Goal: Find specific page/section: Find specific page/section

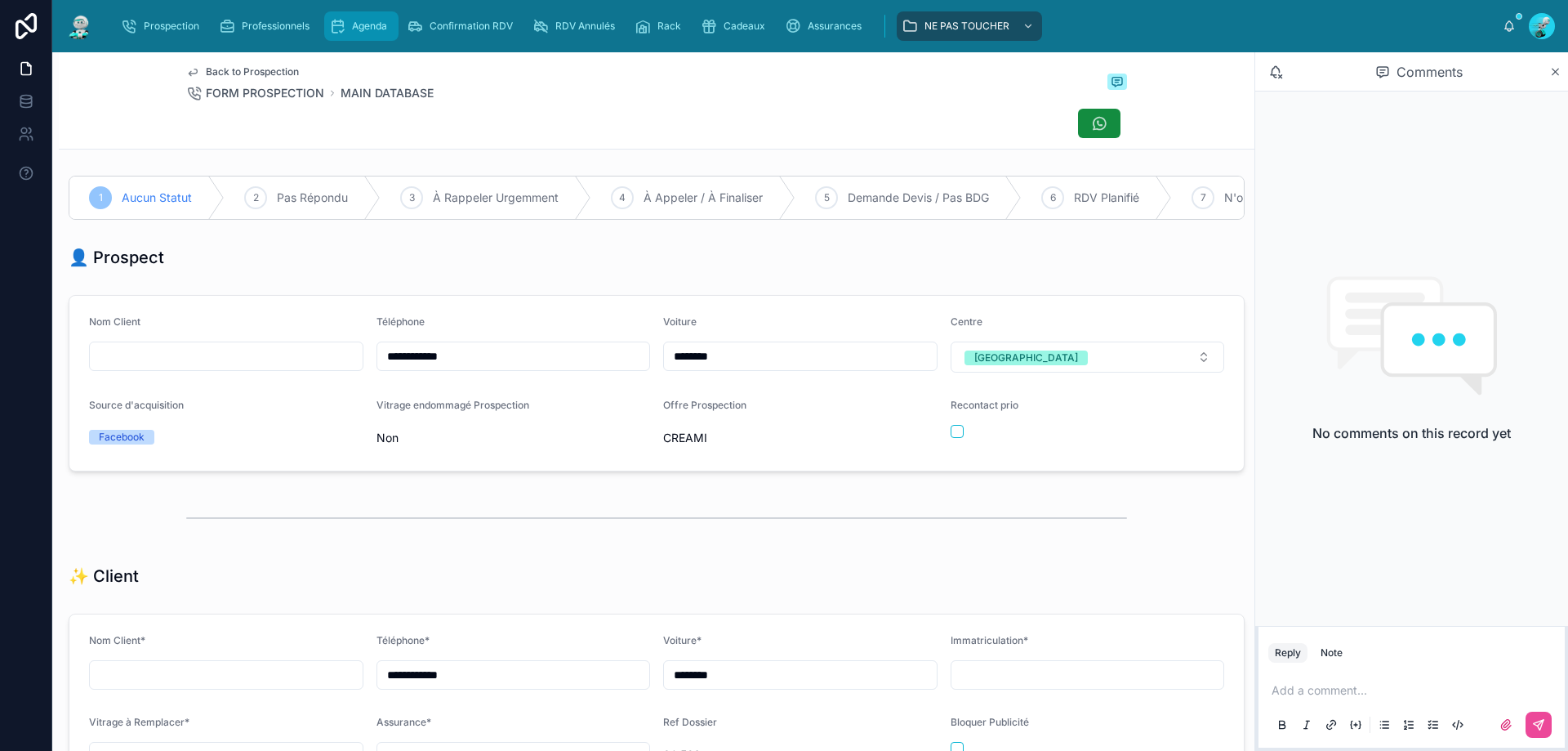
click at [353, 28] on span "Agenda" at bounding box center [370, 26] width 35 height 13
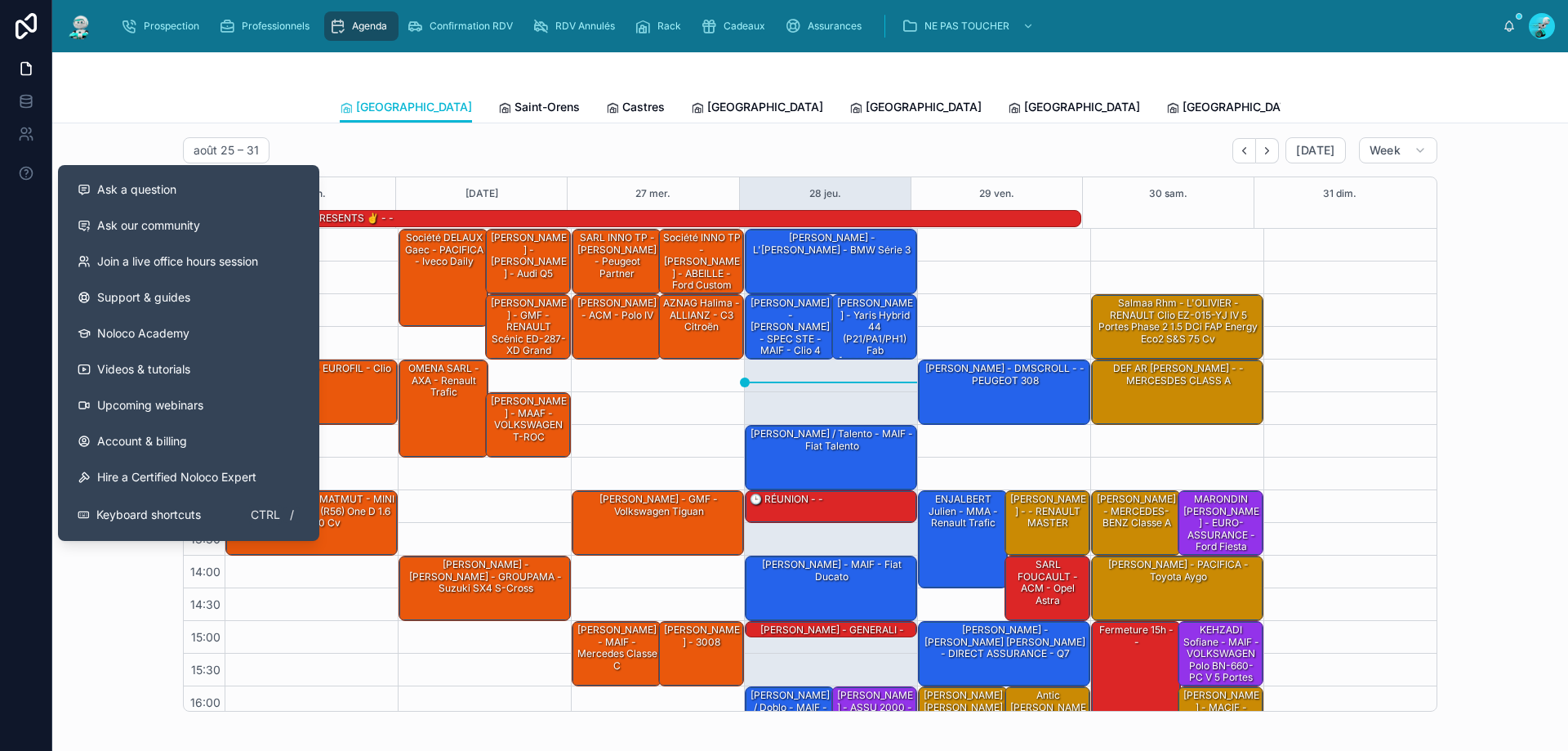
click at [185, 106] on div "Toulouse Saint-[PERSON_NAME] Castres [GEOGRAPHIC_DATA] [GEOGRAPHIC_DATA] [GEOGR…" at bounding box center [810, 107] width 1496 height 31
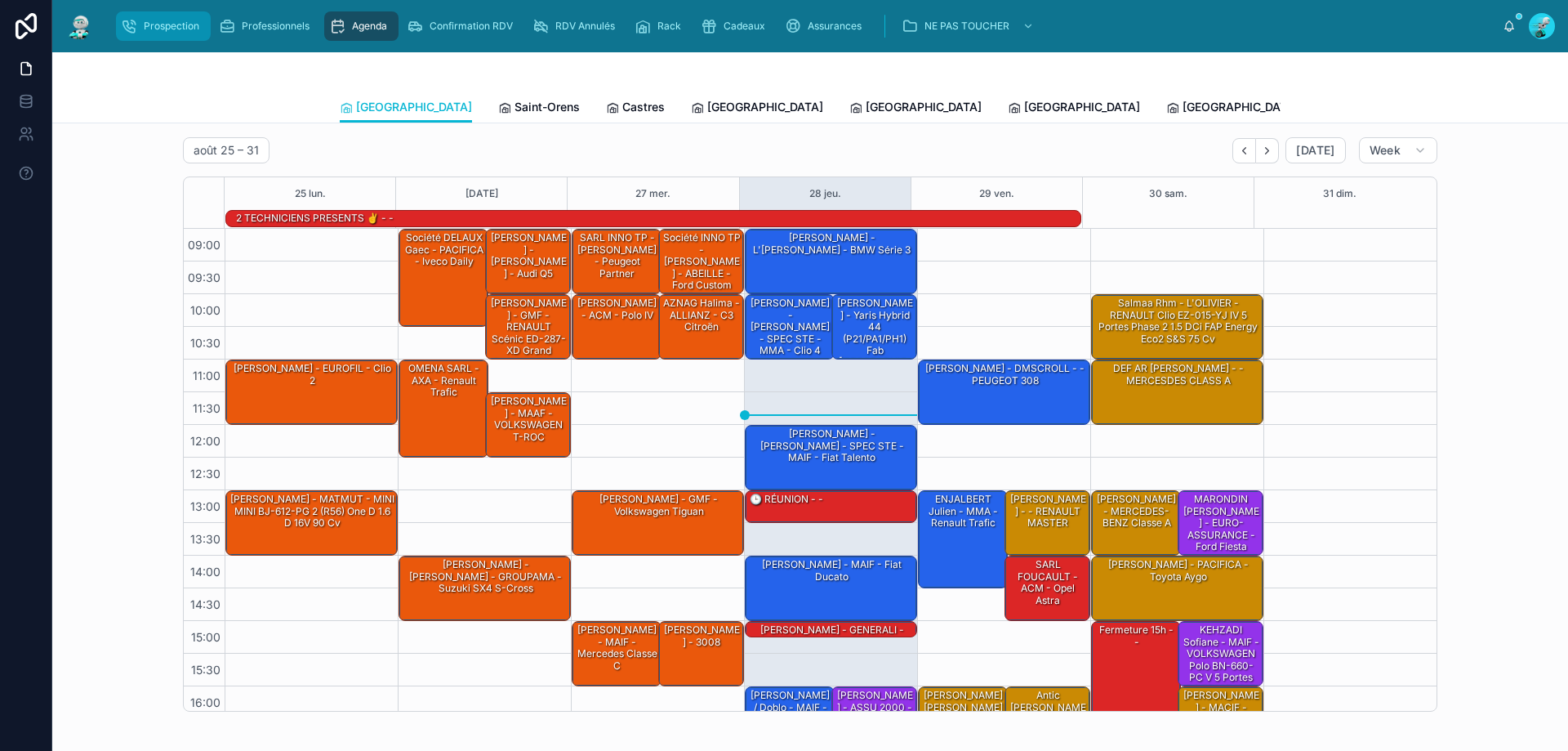
click at [156, 30] on span "Prospection" at bounding box center [171, 26] width 55 height 13
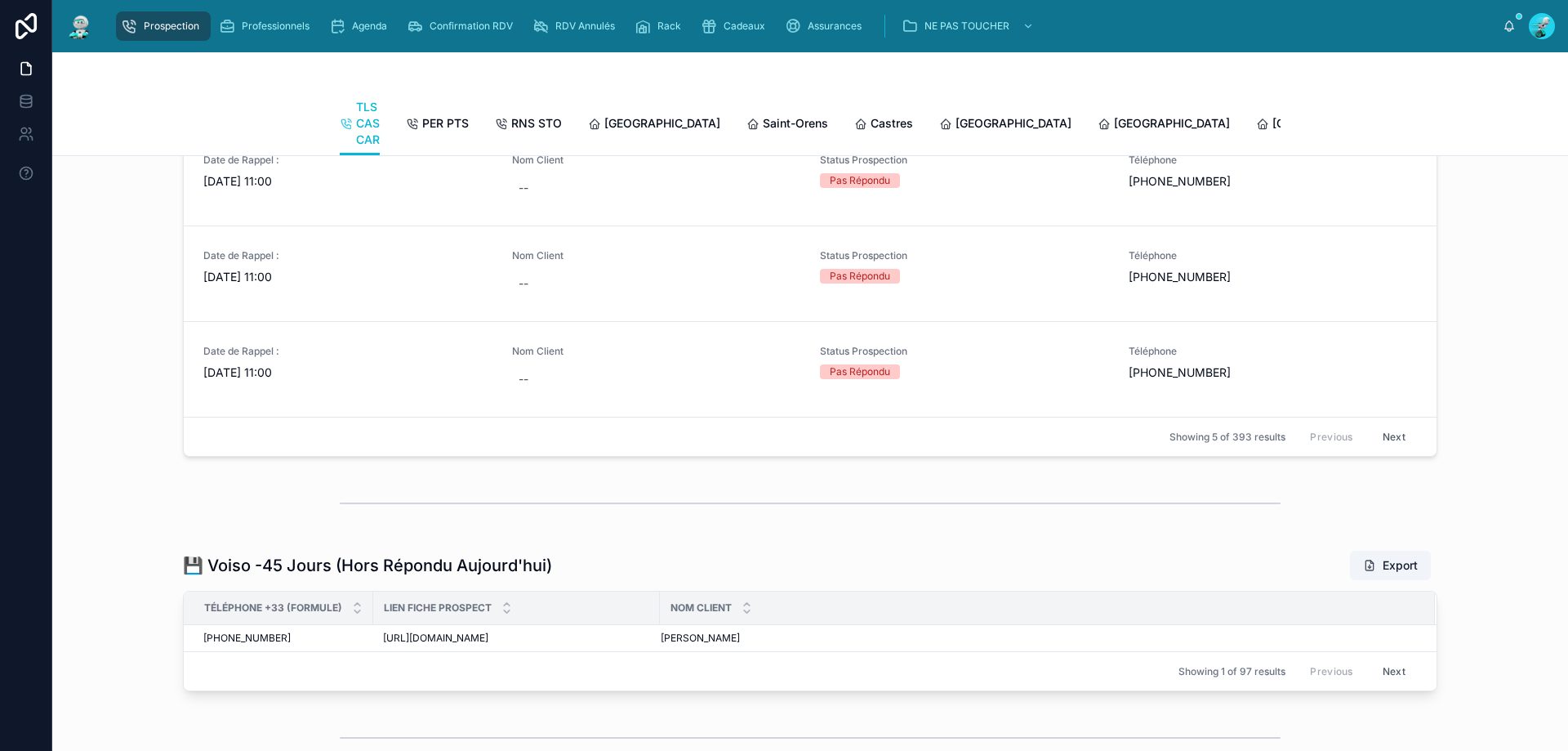
scroll to position [2001, 0]
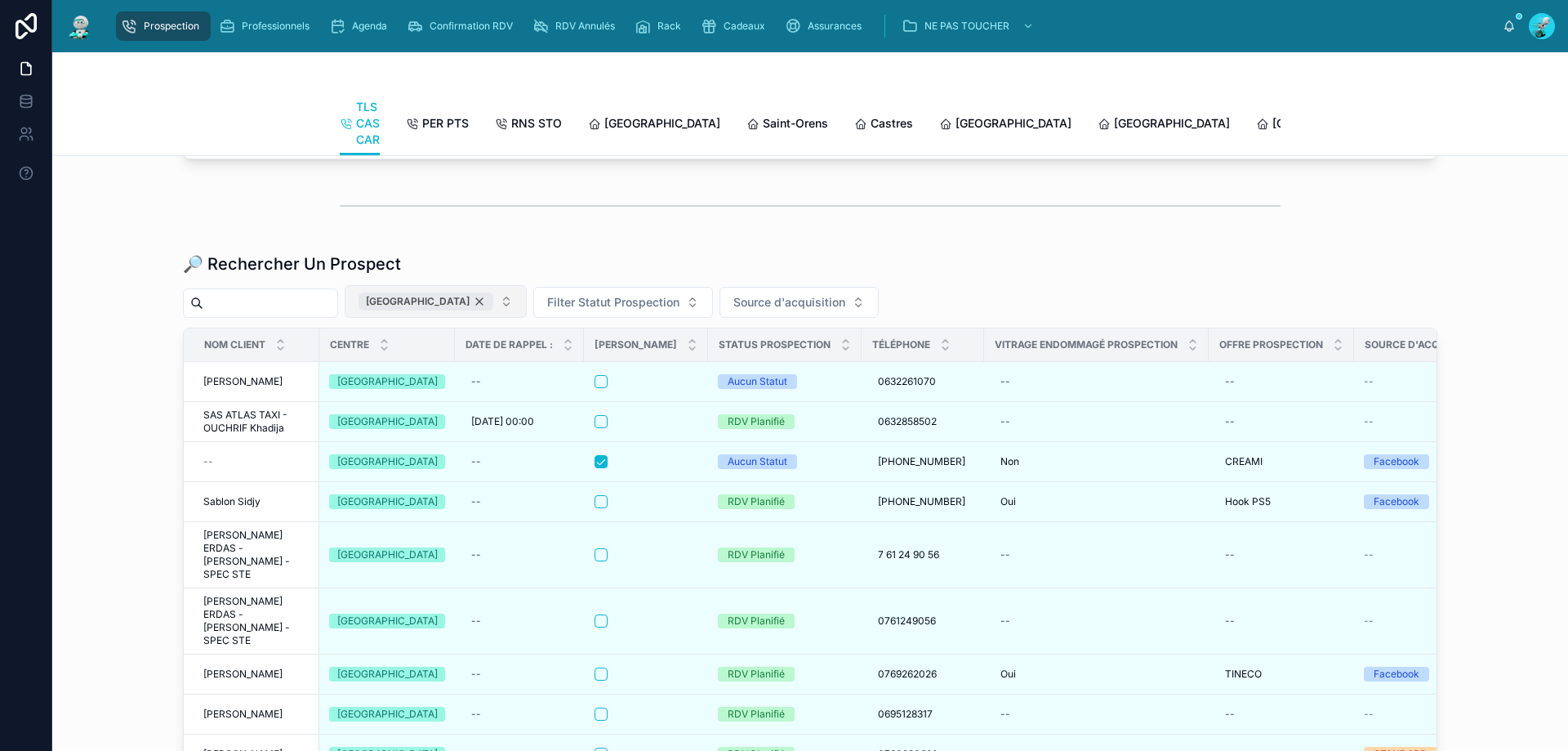
click at [466, 310] on div "[GEOGRAPHIC_DATA]" at bounding box center [425, 300] width 135 height 18
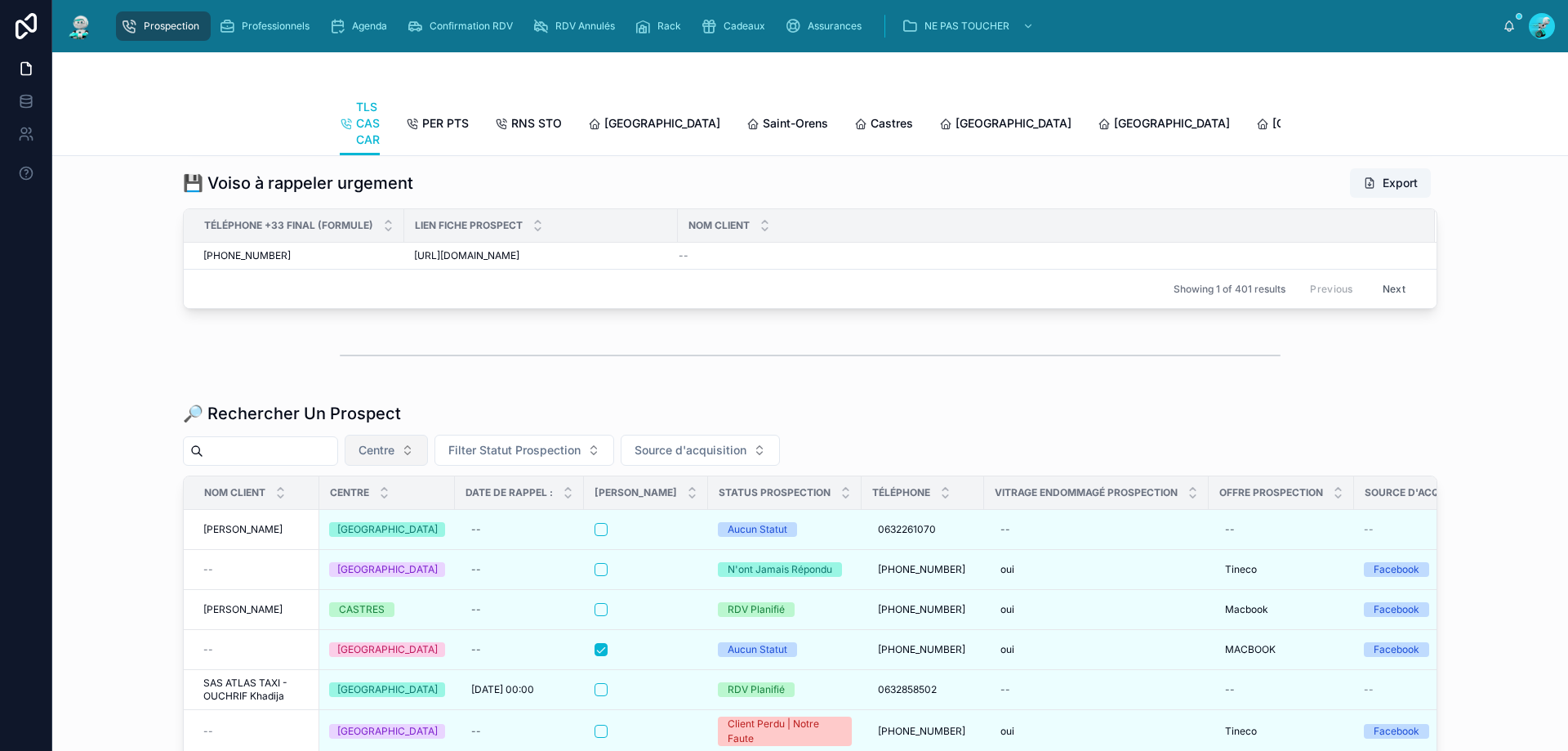
scroll to position [2001, 0]
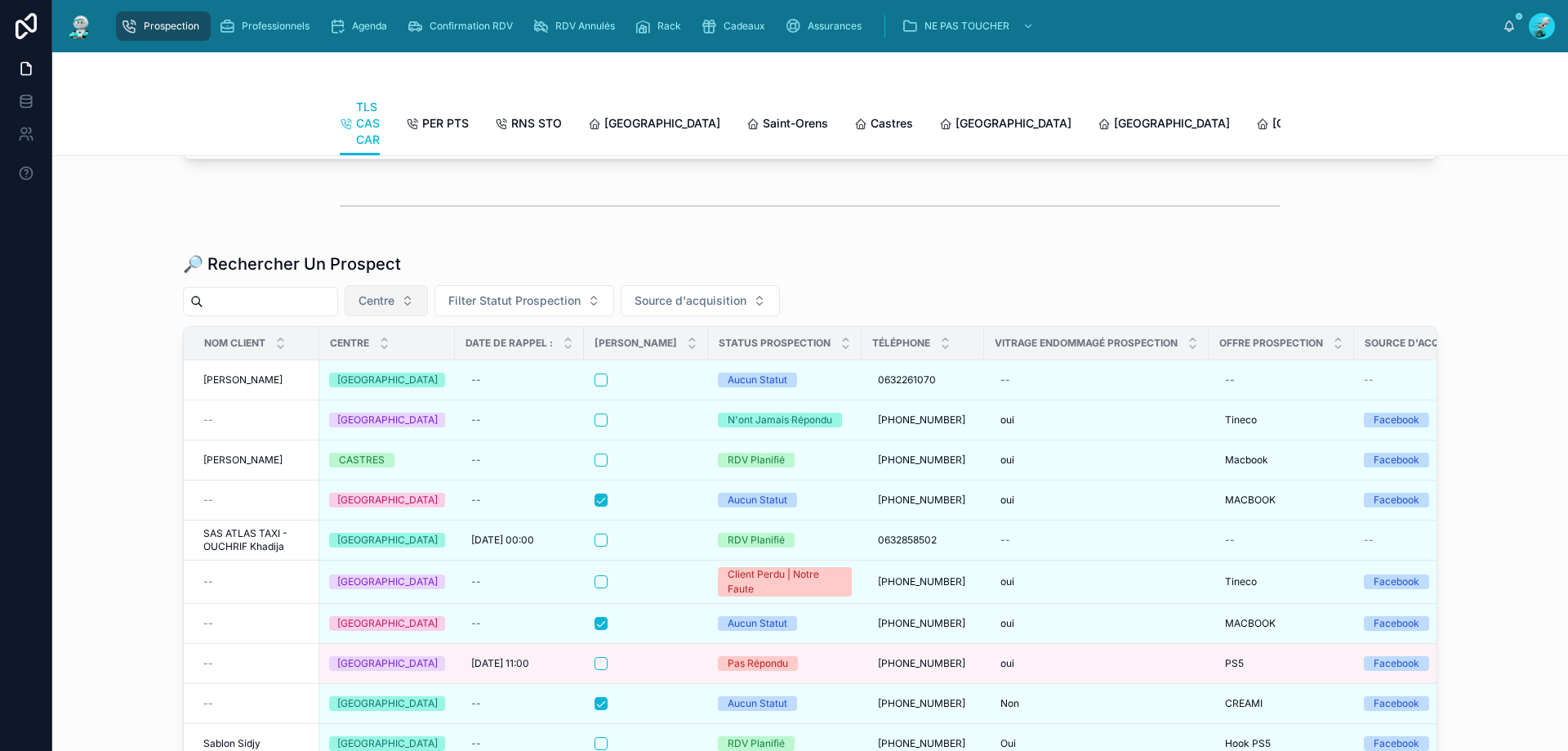
paste input "**********"
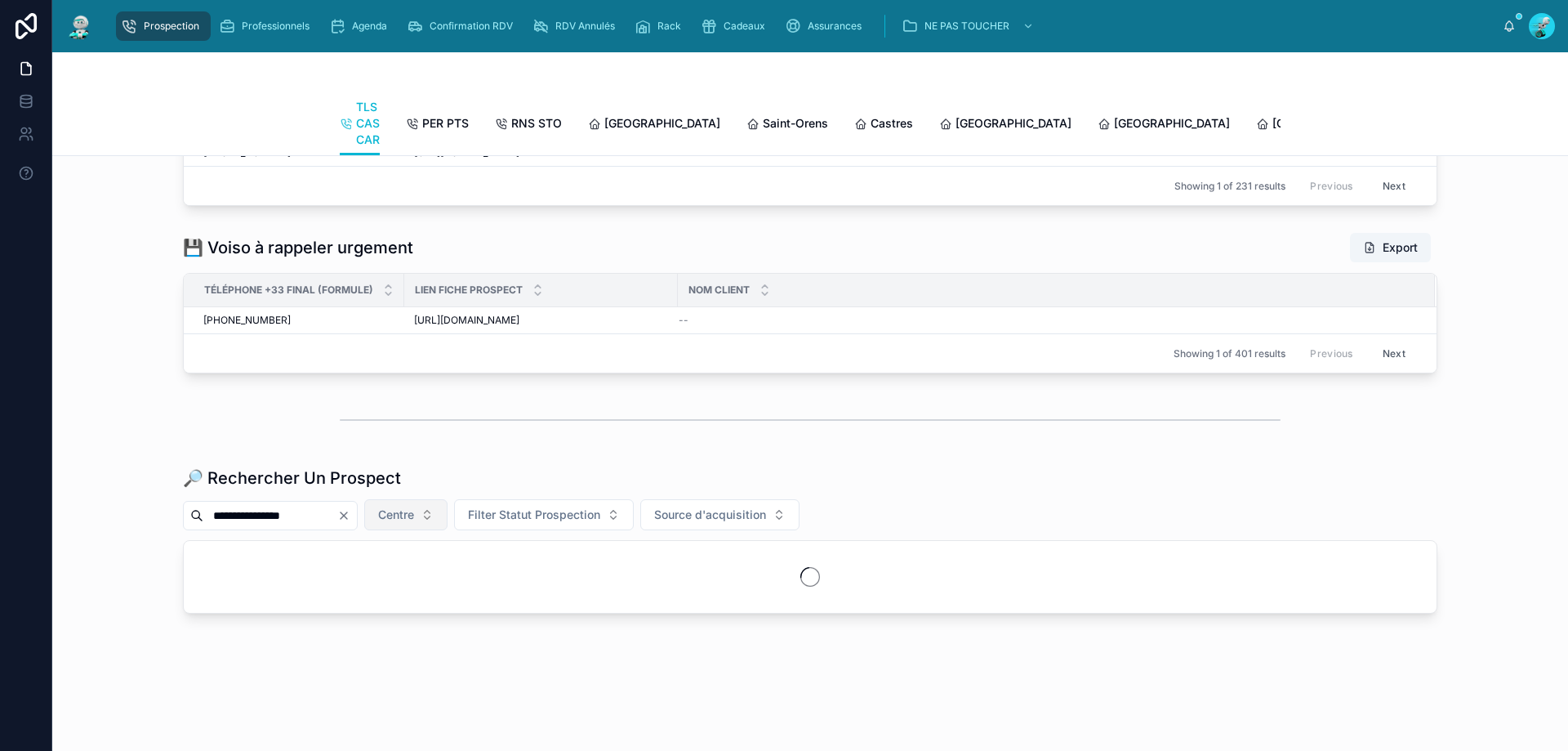
scroll to position [1904, 0]
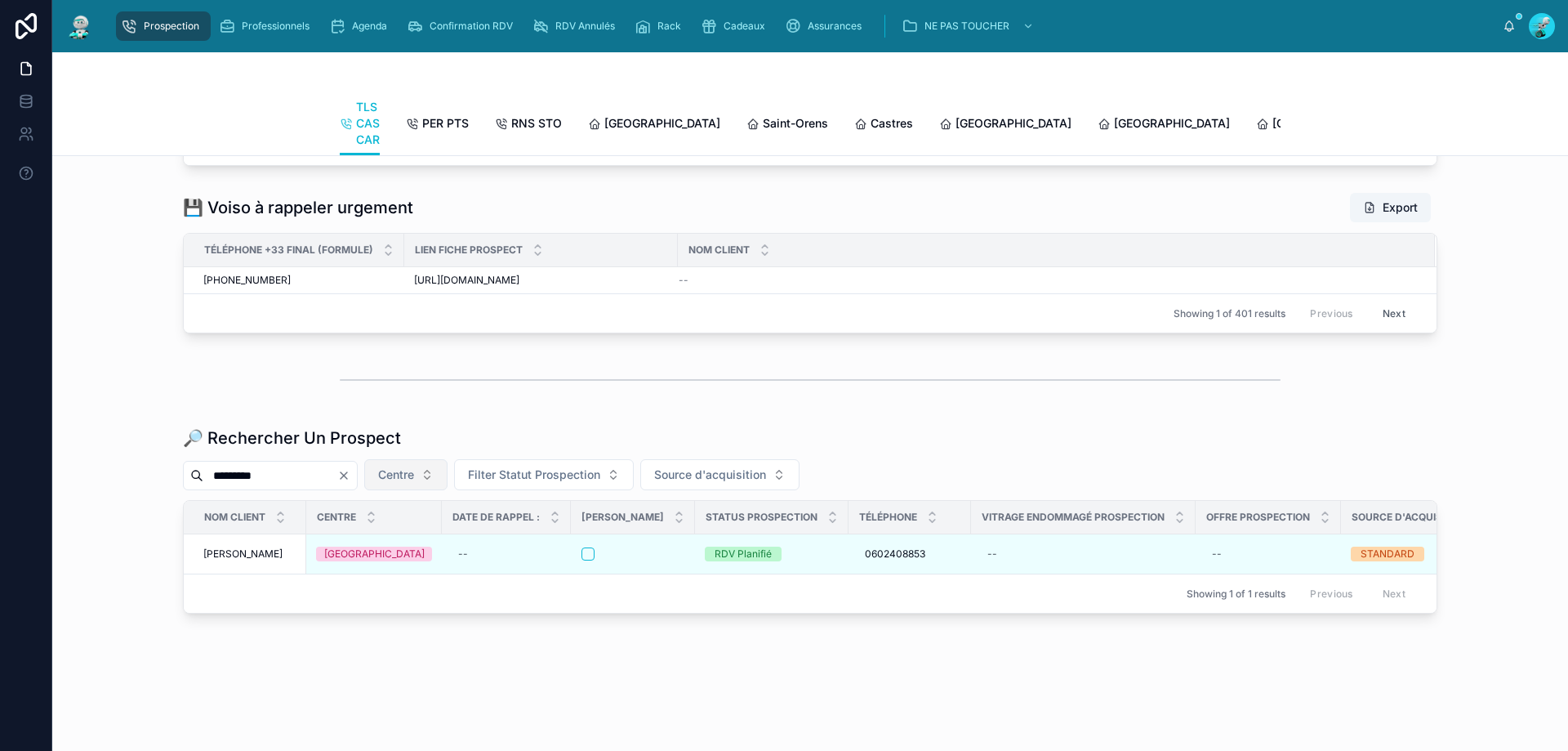
scroll to position [1904, 0]
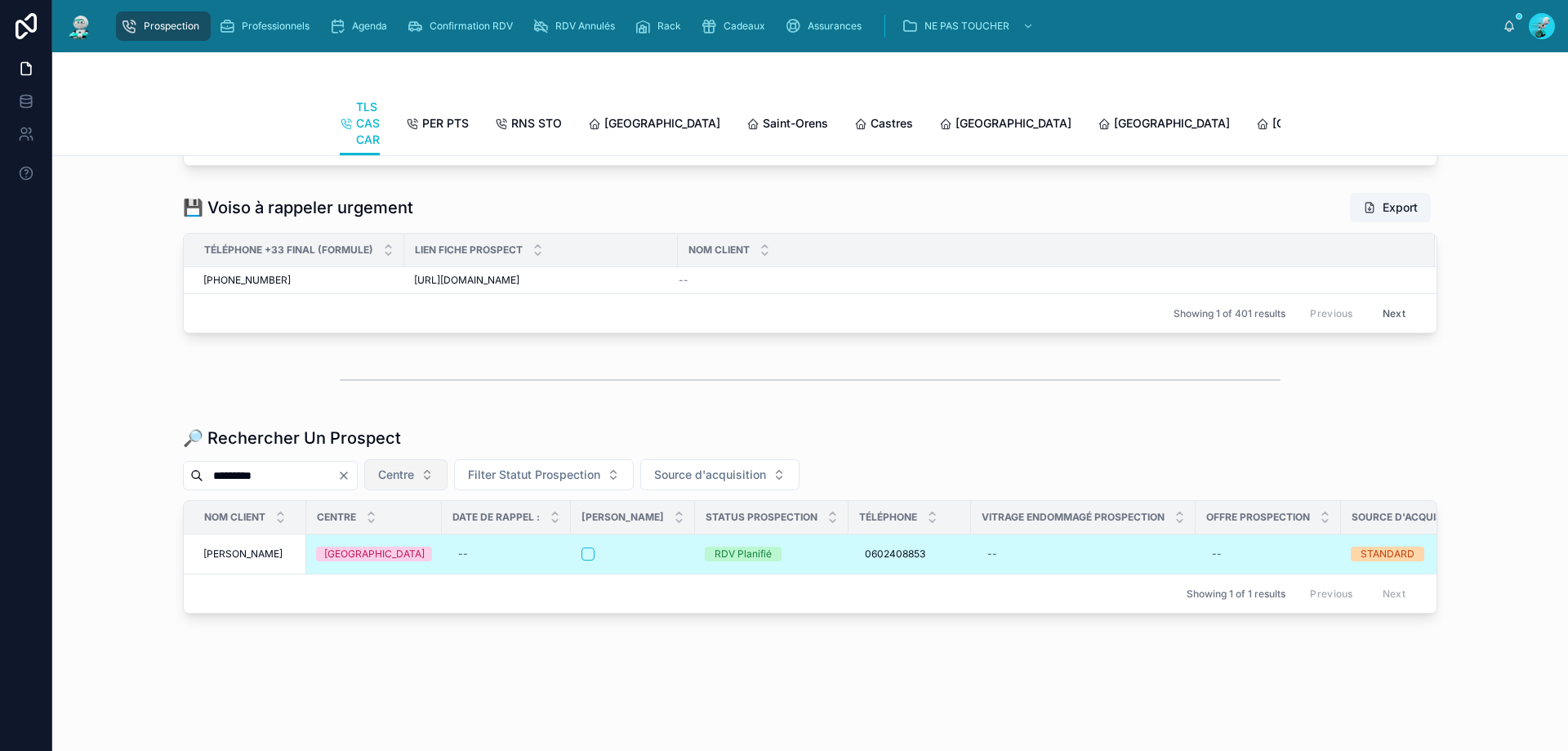
type input "*********"
click at [651, 547] on div at bounding box center [633, 554] width 103 height 13
